Goal: Check status: Check status

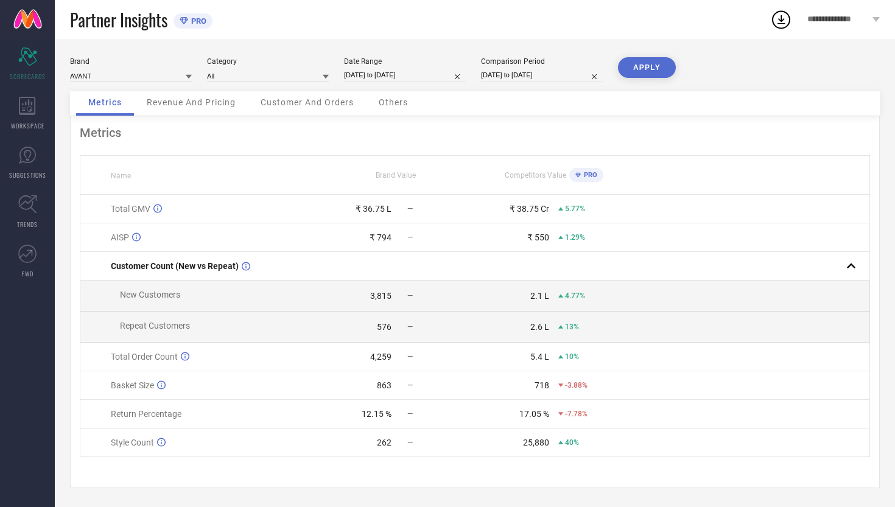
select select "7"
select select "2025"
select select "8"
select select "2025"
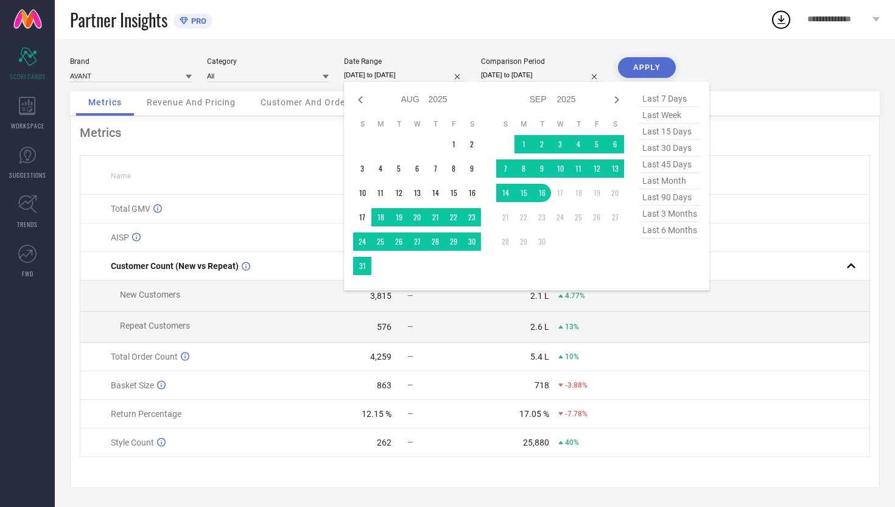
click at [416, 75] on input "[DATE] to [DATE]" at bounding box center [405, 75] width 122 height 13
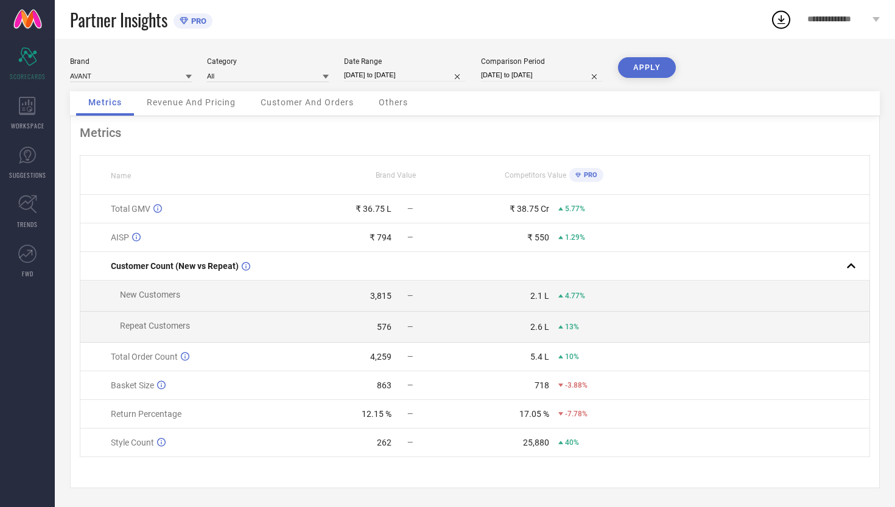
click at [730, 66] on div "Brand AVANT Category All Date Range [DATE] to [DATE] Comparison Period [DATE] t…" at bounding box center [475, 74] width 810 height 34
click at [29, 105] on icon at bounding box center [27, 106] width 17 height 18
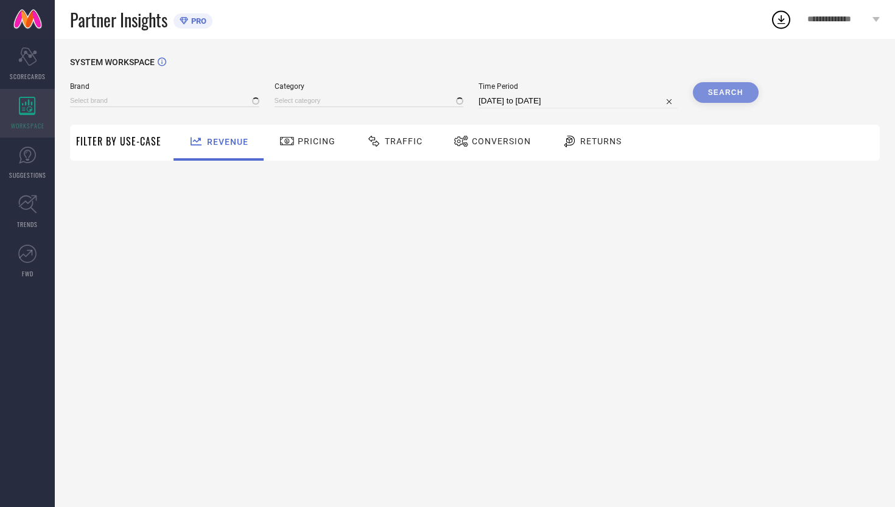
type input "AVANT"
type input "All"
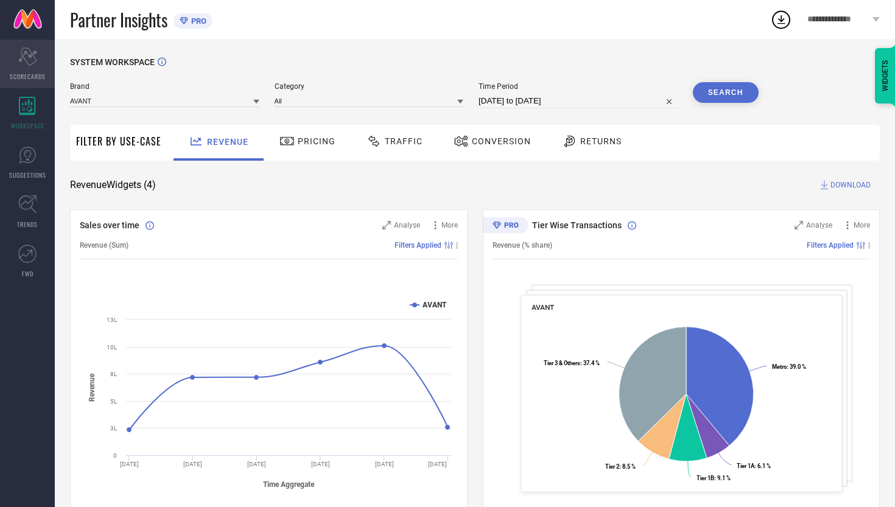
click at [23, 63] on icon "Scorecard" at bounding box center [27, 56] width 19 height 18
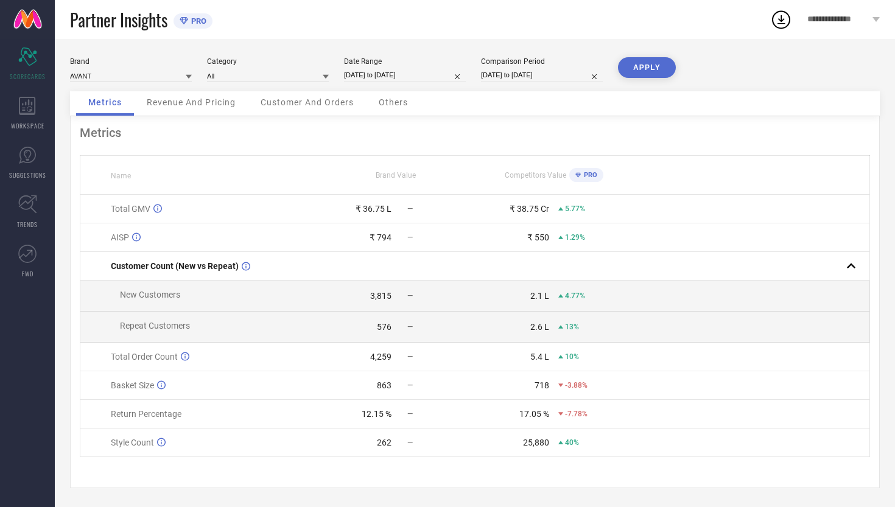
scroll to position [2, 0]
click at [215, 100] on span "Revenue And Pricing" at bounding box center [191, 102] width 89 height 10
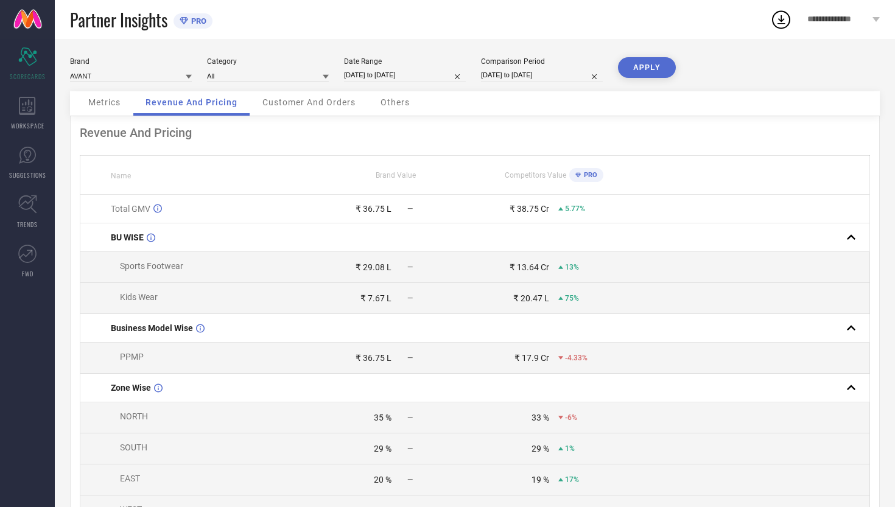
click at [186, 76] on icon at bounding box center [189, 77] width 6 height 4
click at [167, 111] on div "CULT" at bounding box center [131, 113] width 122 height 21
type input "All"
click at [629, 68] on button "APPLY" at bounding box center [647, 67] width 58 height 21
